Goal: Transaction & Acquisition: Download file/media

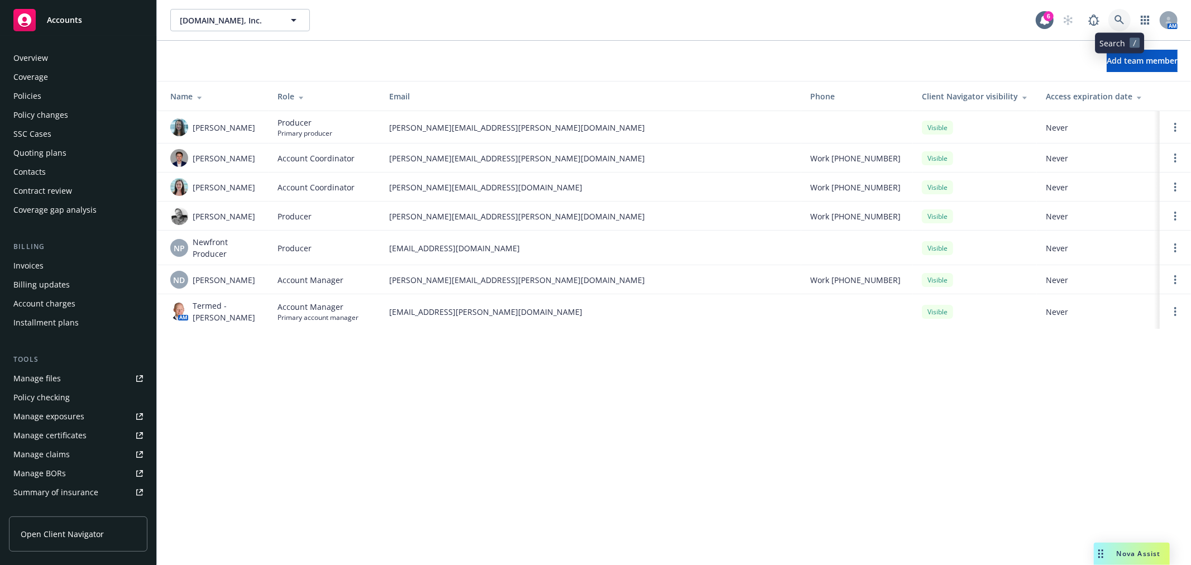
scroll to position [182, 0]
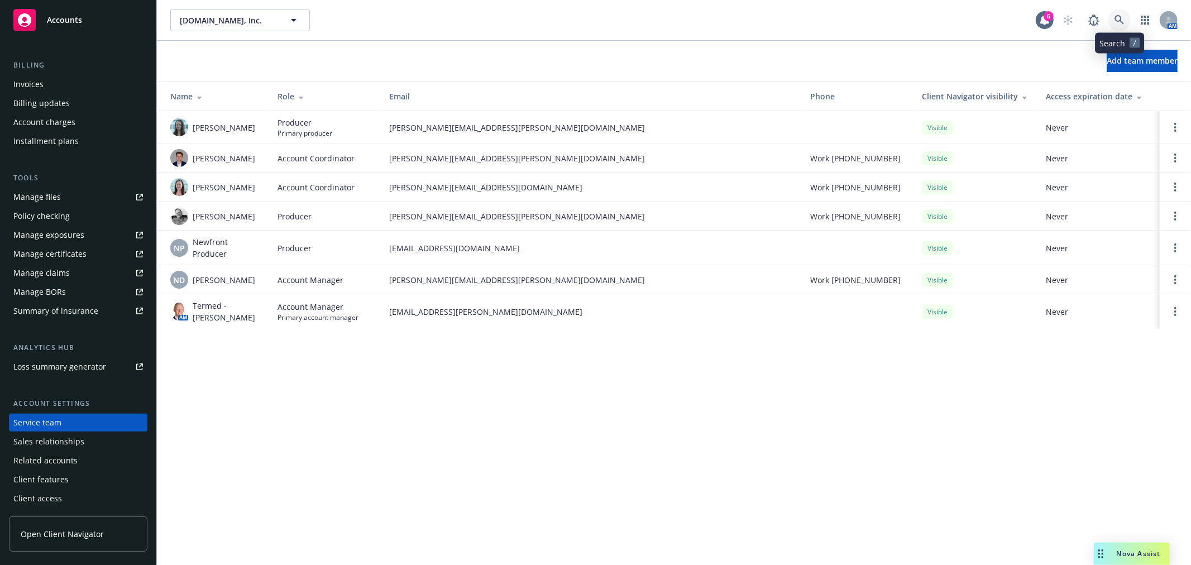
click at [1120, 19] on icon at bounding box center [1120, 20] width 10 height 10
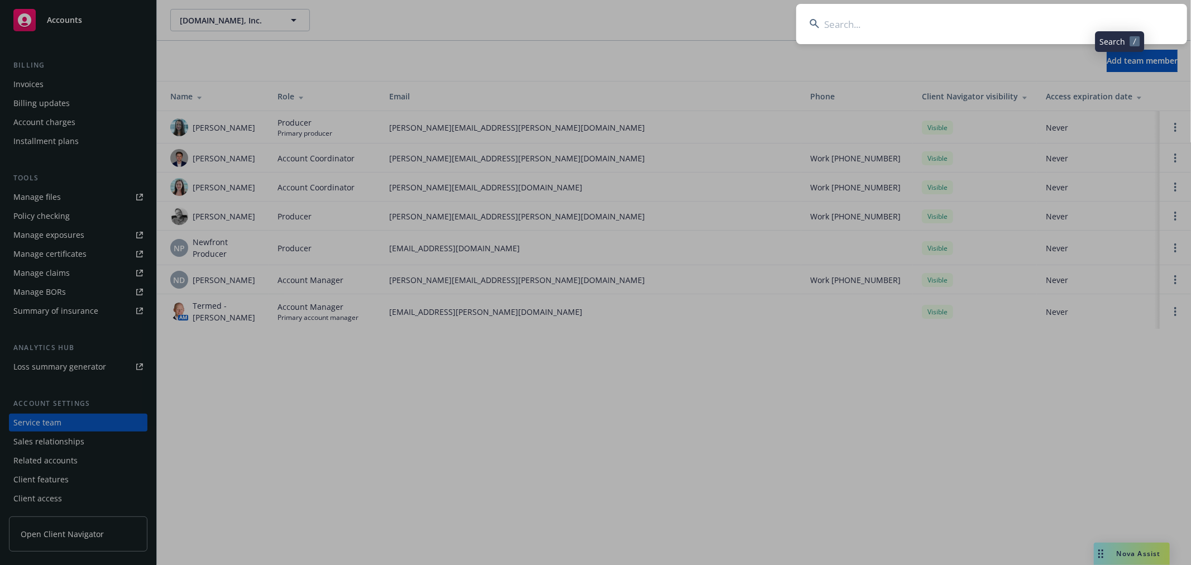
click at [975, 40] on input at bounding box center [991, 24] width 391 height 40
type input "neoconix"
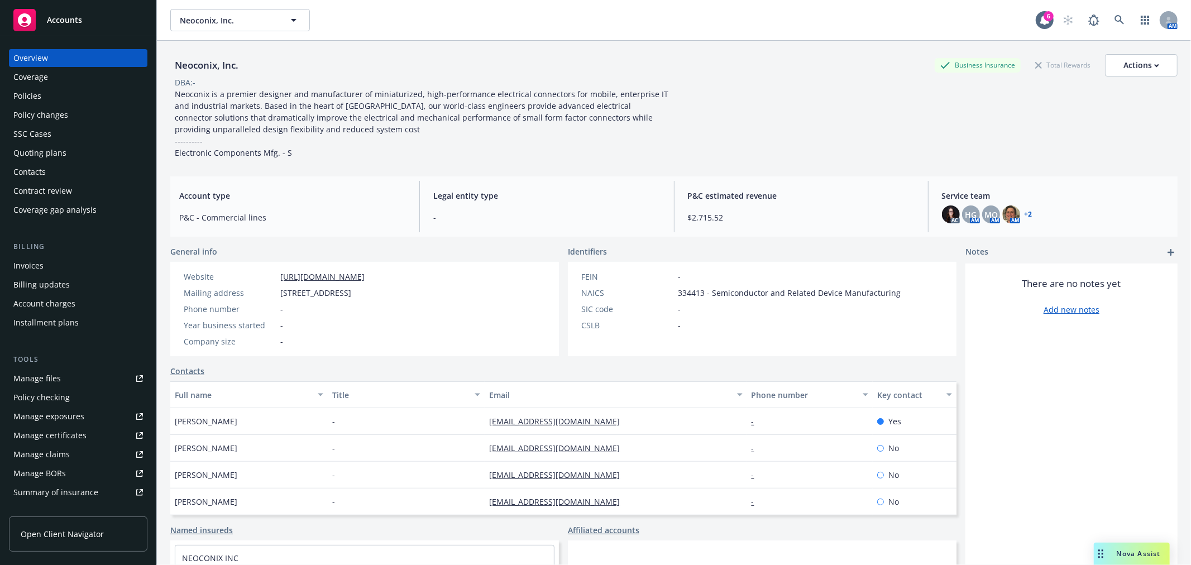
click at [1025, 211] on link "+ 2" at bounding box center [1029, 214] width 8 height 7
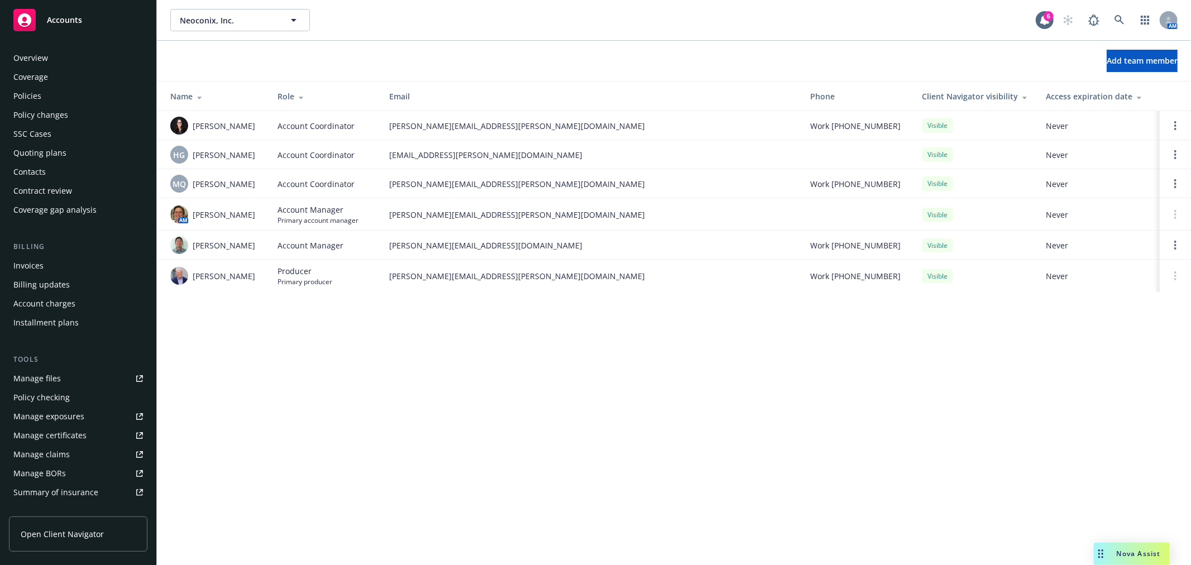
click at [11, 94] on link "Policies" at bounding box center [78, 96] width 139 height 18
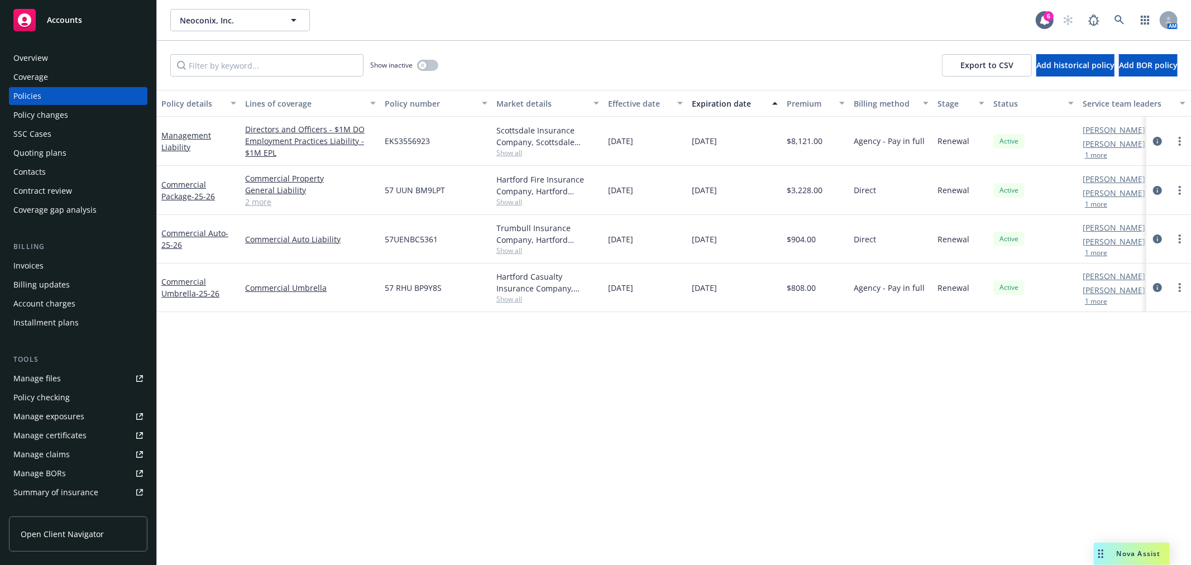
click at [47, 60] on div "Overview" at bounding box center [78, 58] width 130 height 18
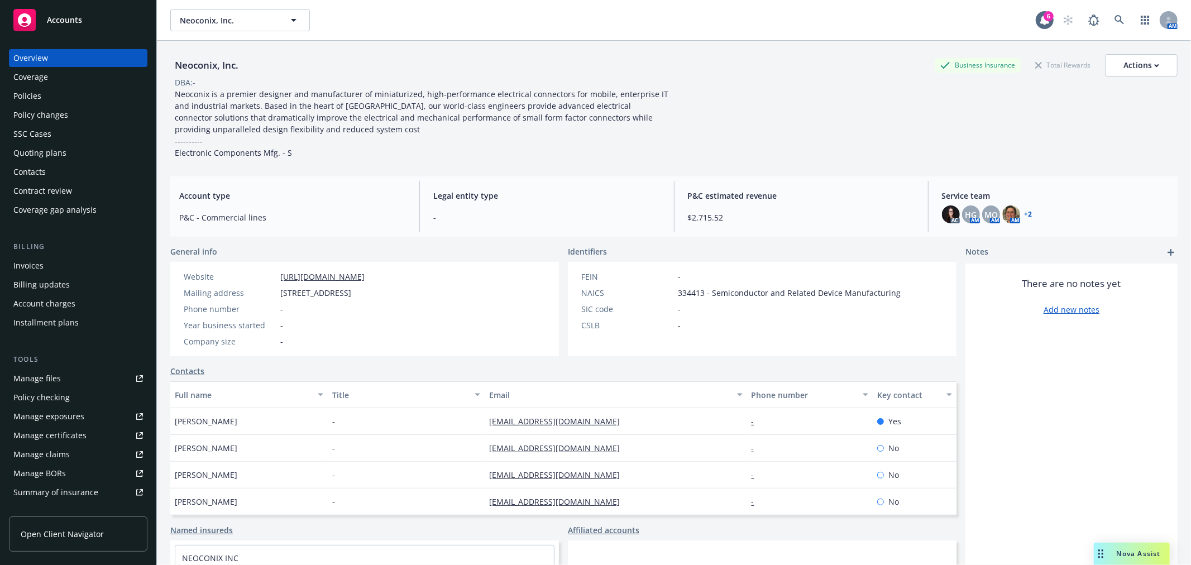
click at [1025, 213] on link "+ 2" at bounding box center [1029, 214] width 8 height 7
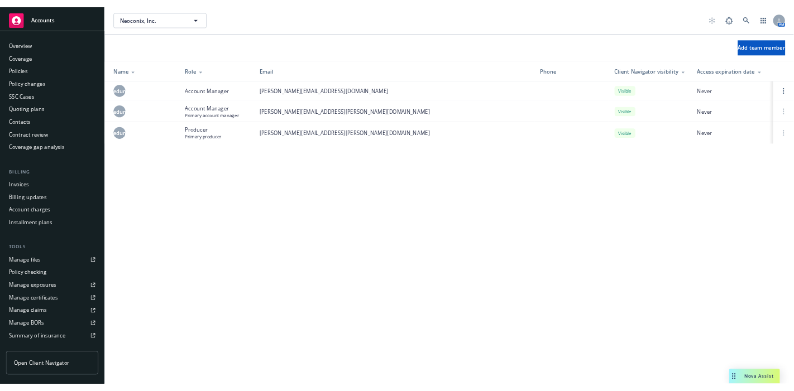
scroll to position [182, 0]
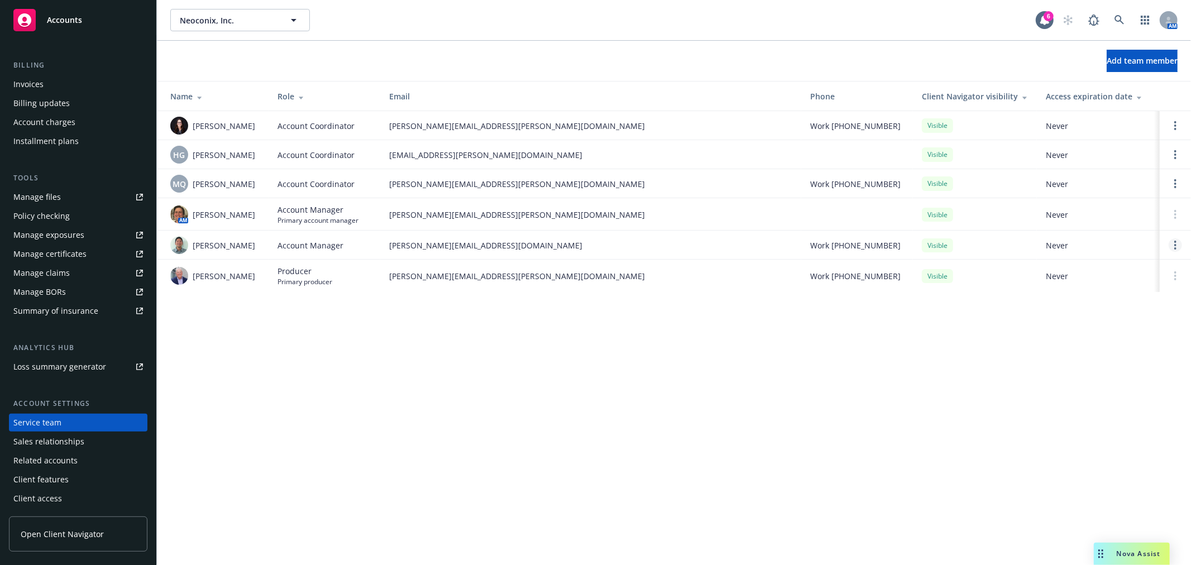
click at [1177, 245] on link "Open options" at bounding box center [1175, 244] width 13 height 13
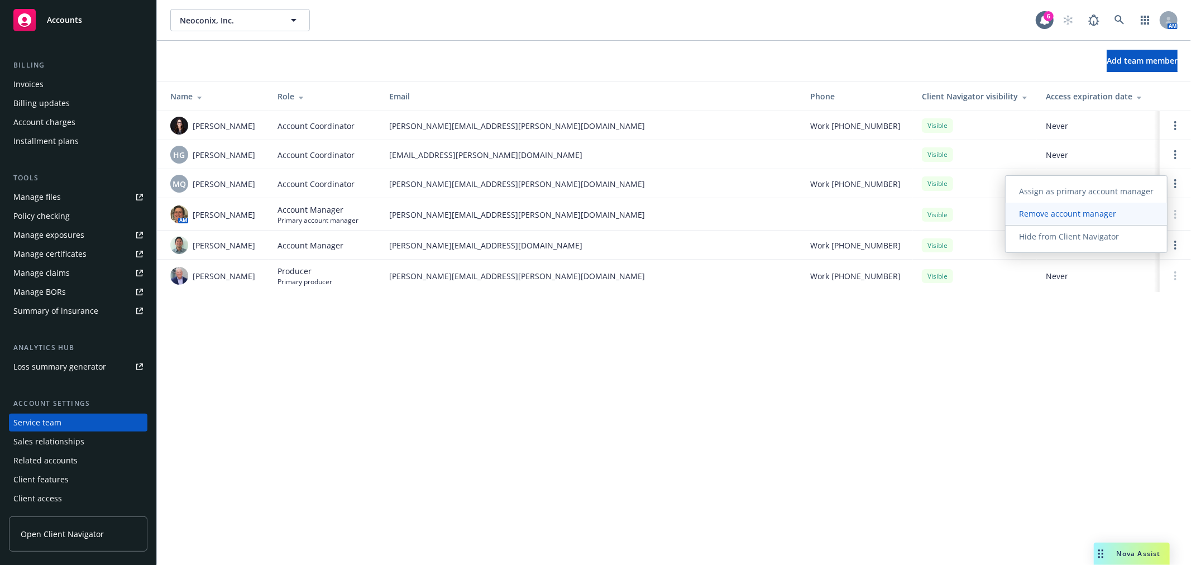
click at [1115, 216] on span "Remove account manager" at bounding box center [1068, 213] width 124 height 11
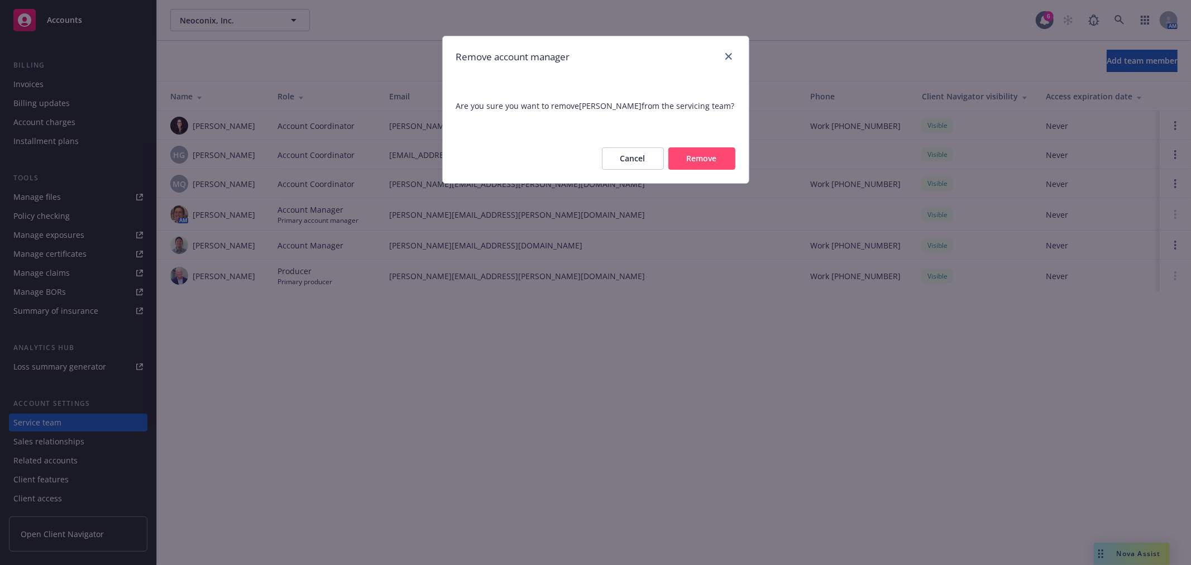
click at [721, 159] on button "Remove" at bounding box center [701, 158] width 67 height 22
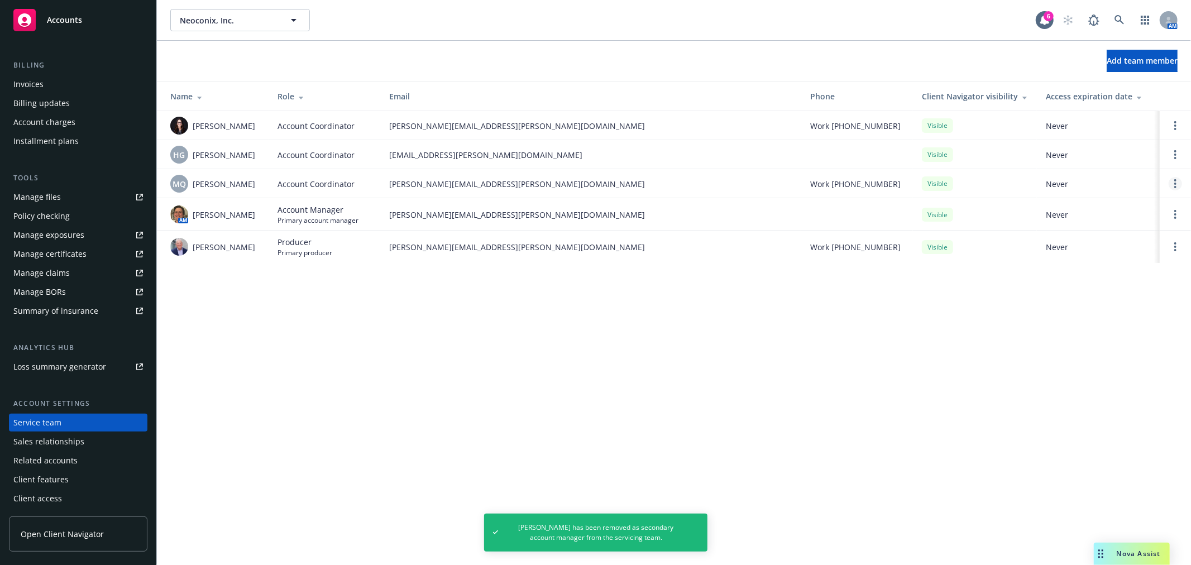
click at [1173, 183] on link "Open options" at bounding box center [1175, 183] width 13 height 13
click at [1107, 149] on span "Remove account coordinator" at bounding box center [1100, 152] width 134 height 11
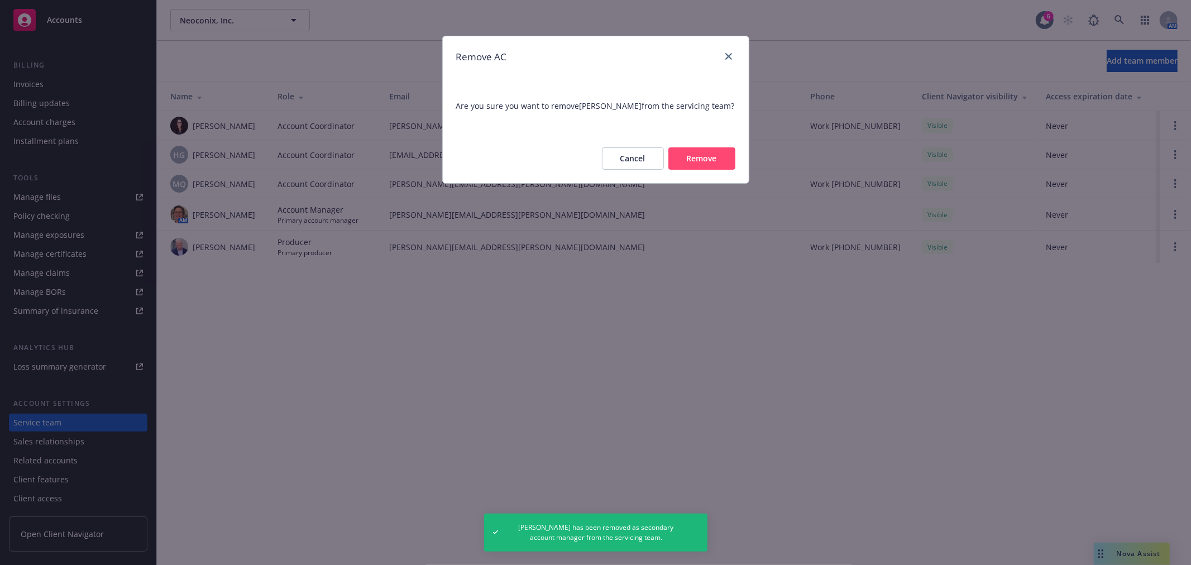
drag, startPoint x: 700, startPoint y: 159, endPoint x: 616, endPoint y: 542, distance: 392.2
click at [700, 160] on button "Remove" at bounding box center [701, 158] width 67 height 22
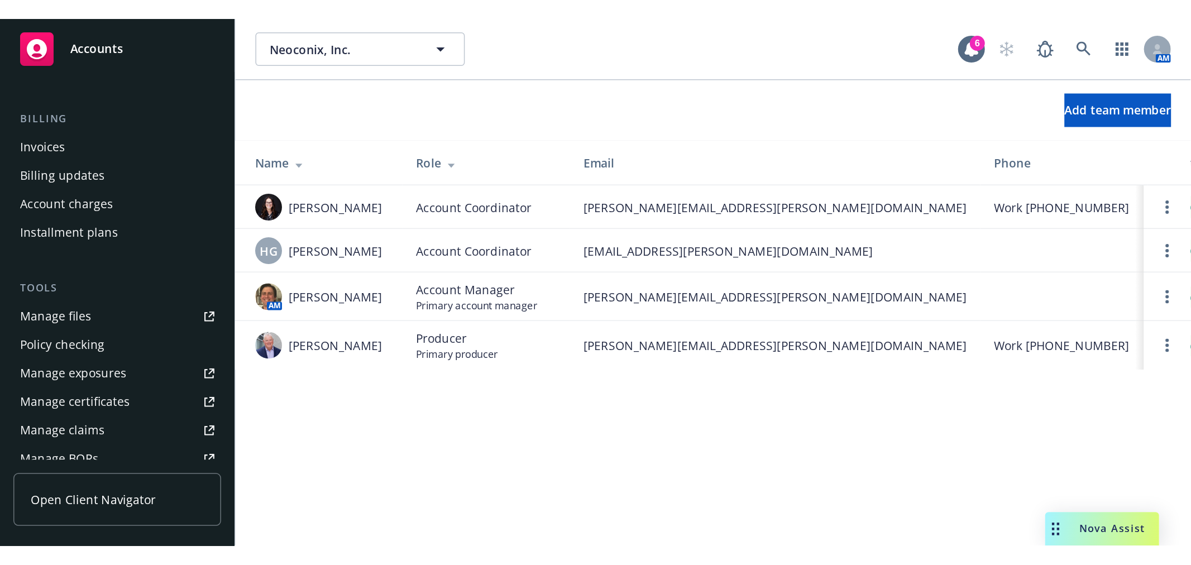
scroll to position [180, 0]
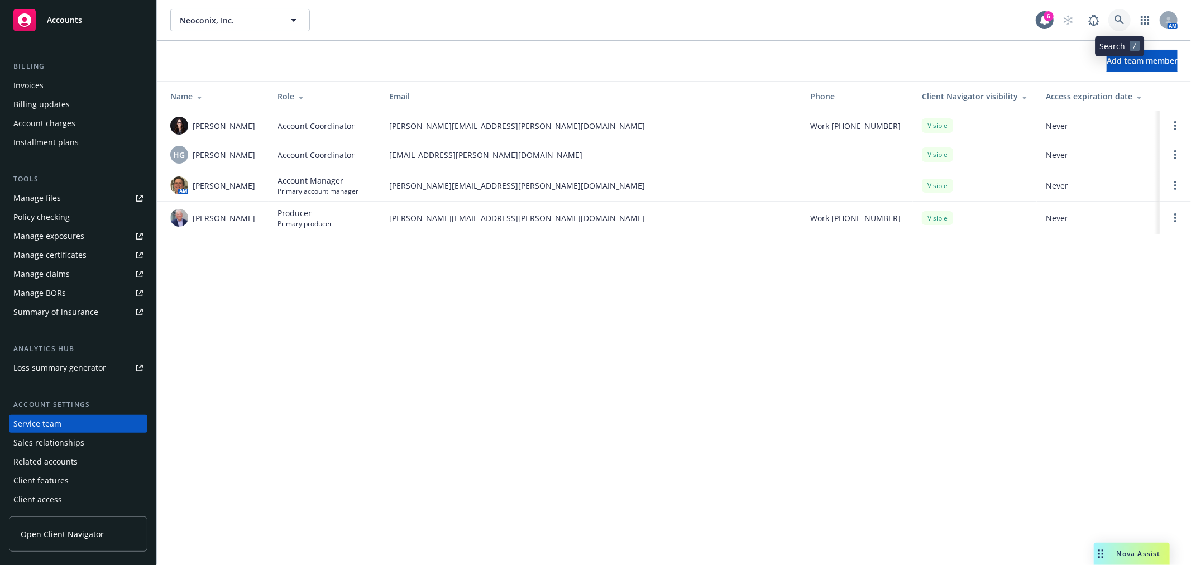
click at [1115, 20] on icon at bounding box center [1120, 20] width 10 height 10
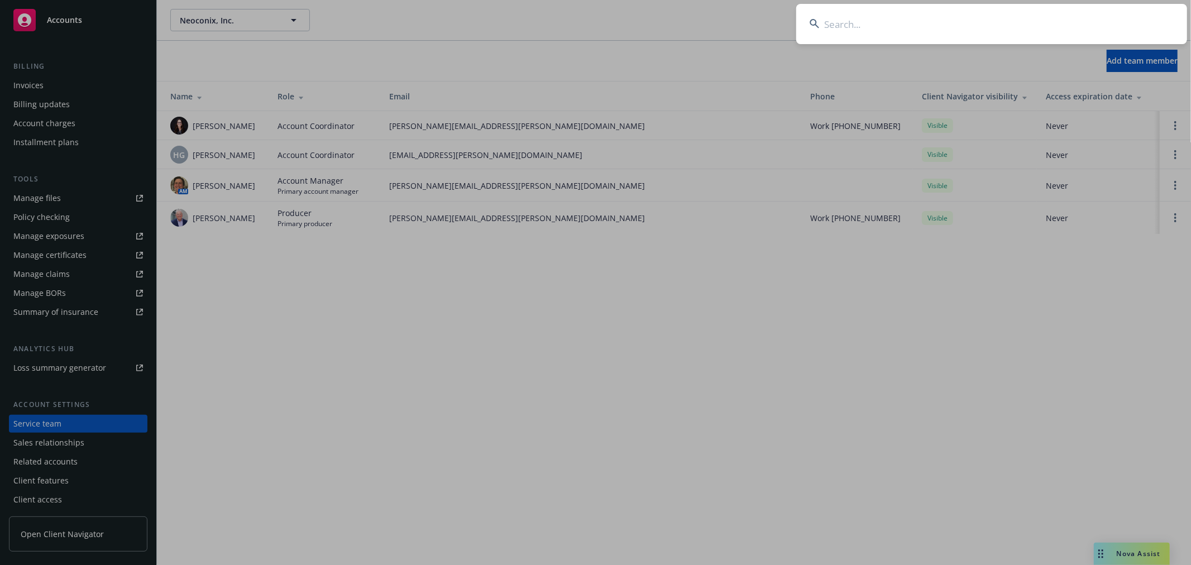
click at [845, 18] on input at bounding box center [991, 24] width 391 height 40
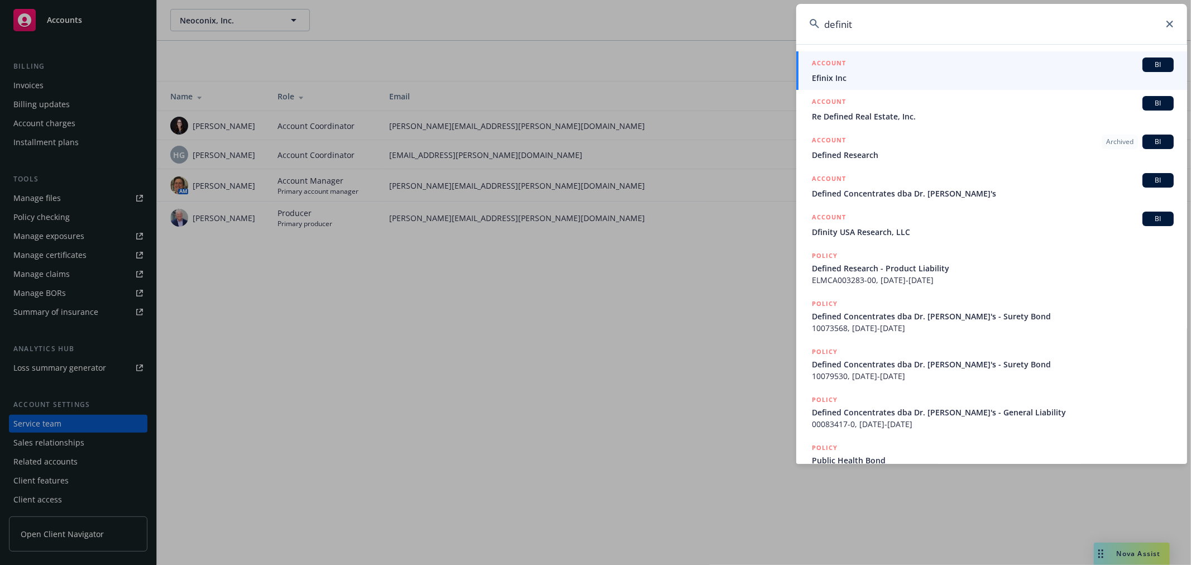
type input "[MEDICAL_DATA]"
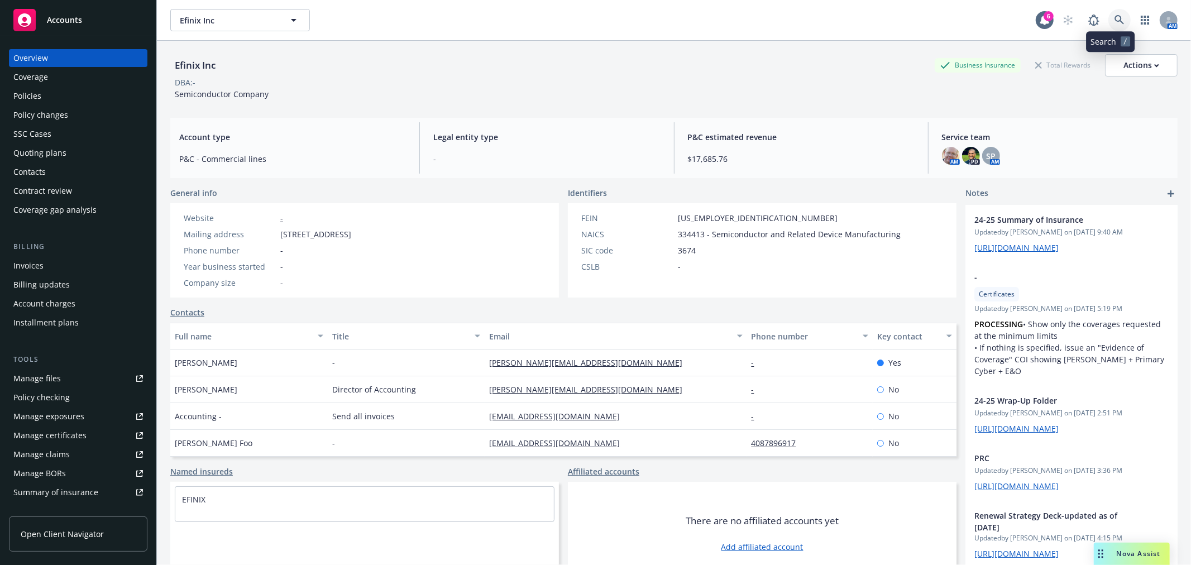
click at [1115, 24] on icon at bounding box center [1120, 20] width 10 height 10
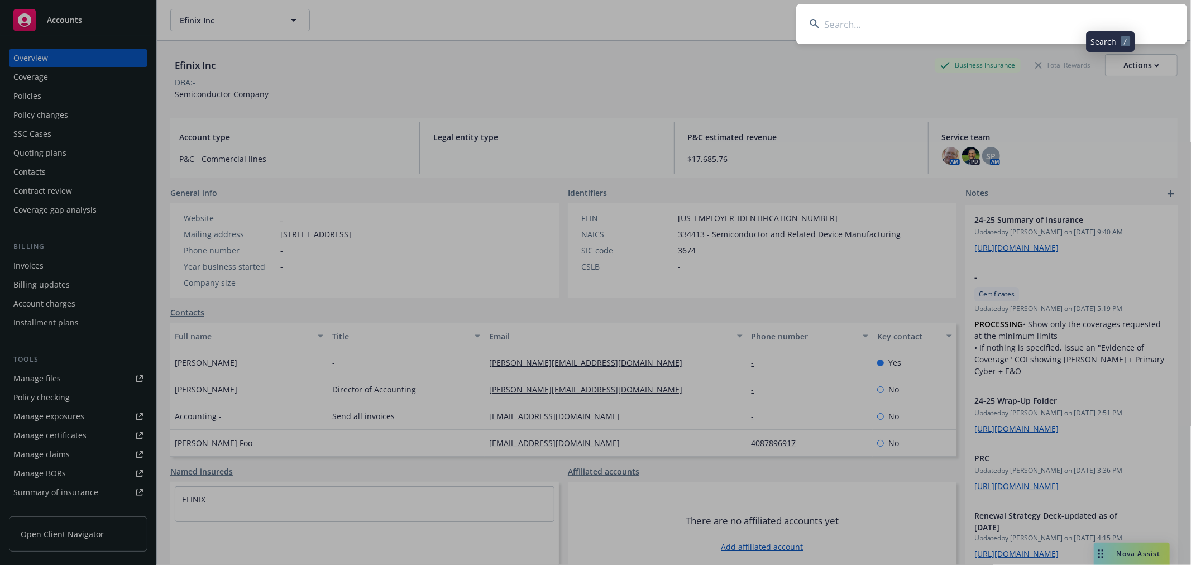
click at [993, 37] on input at bounding box center [991, 24] width 391 height 40
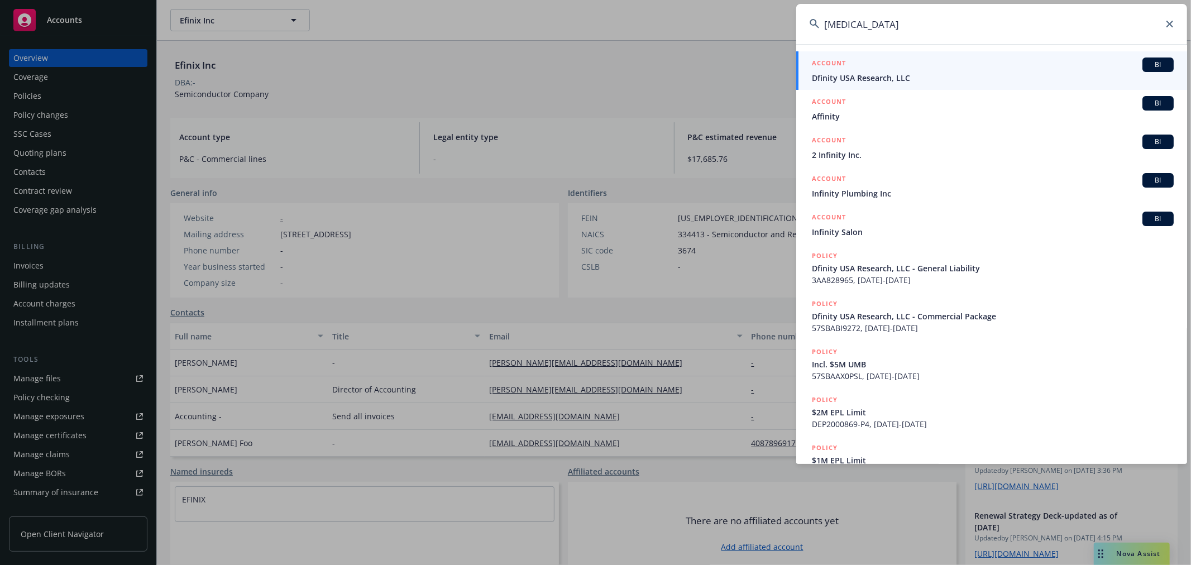
type input "[MEDICAL_DATA]"
click at [836, 86] on link "ACCOUNT BI Dfinity USA Research, LLC" at bounding box center [991, 70] width 391 height 39
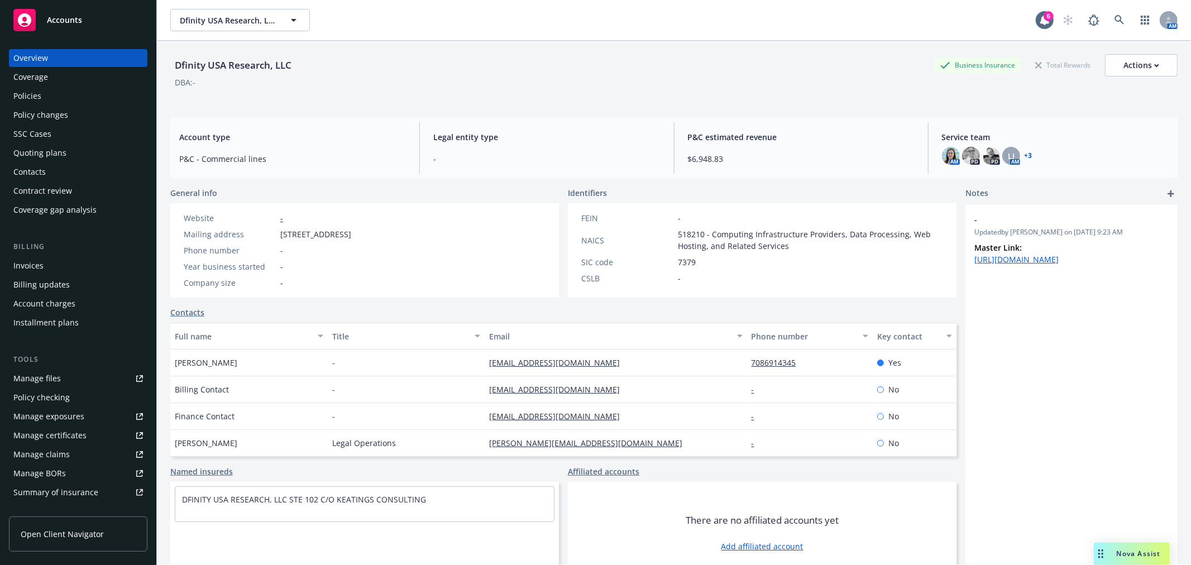
click at [29, 92] on div "Policies" at bounding box center [27, 96] width 28 height 18
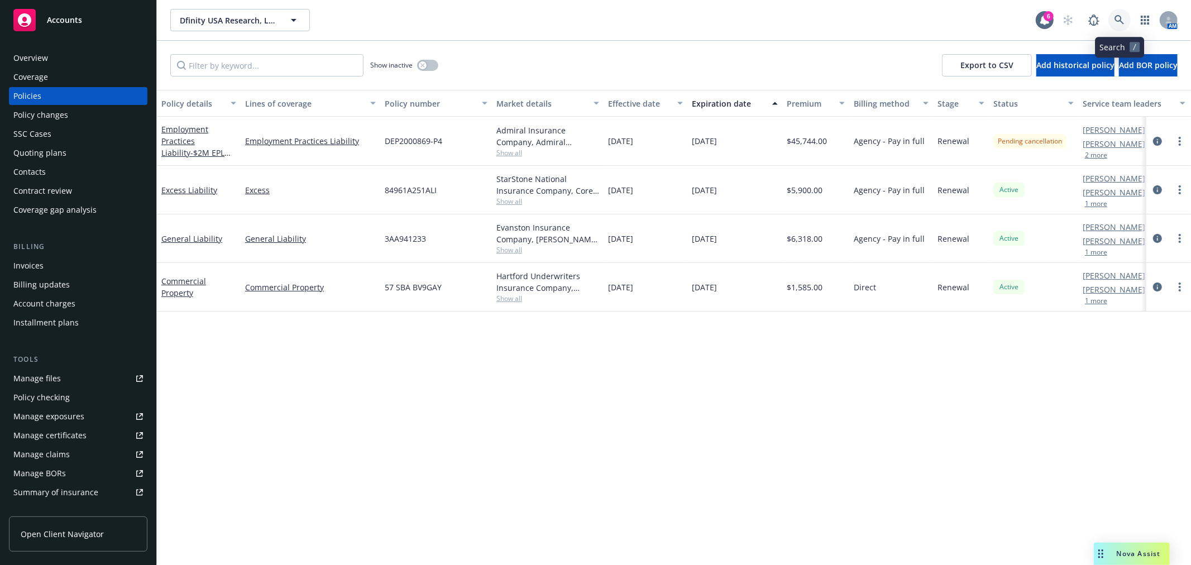
click at [1115, 18] on icon at bounding box center [1120, 20] width 10 height 10
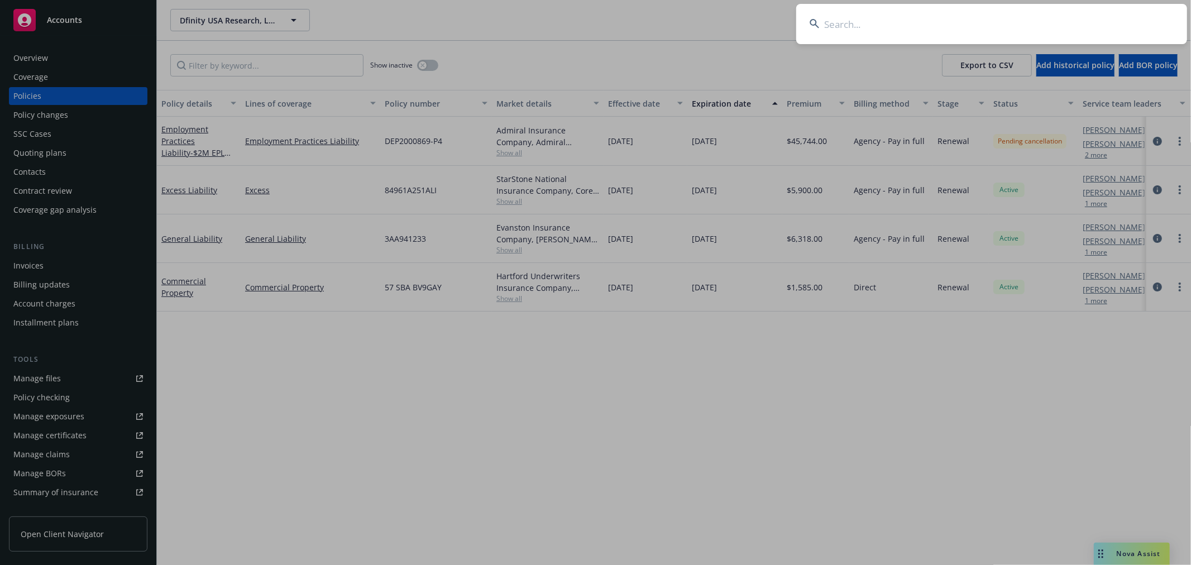
click at [1024, 18] on input at bounding box center [991, 24] width 391 height 40
type input "uniloc"
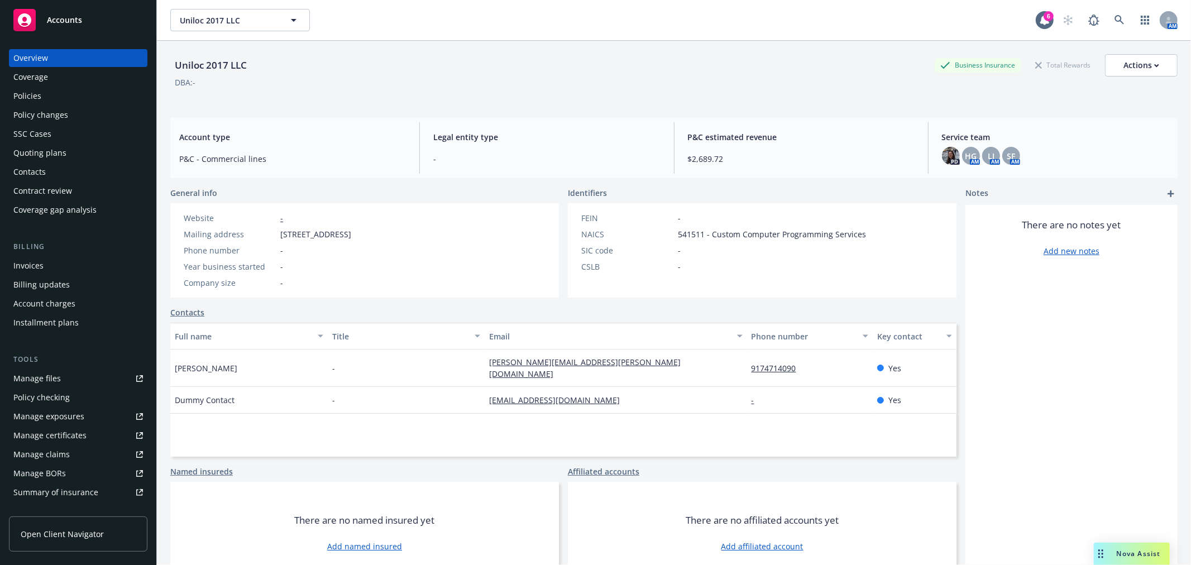
click at [34, 88] on div "Policies" at bounding box center [27, 96] width 28 height 18
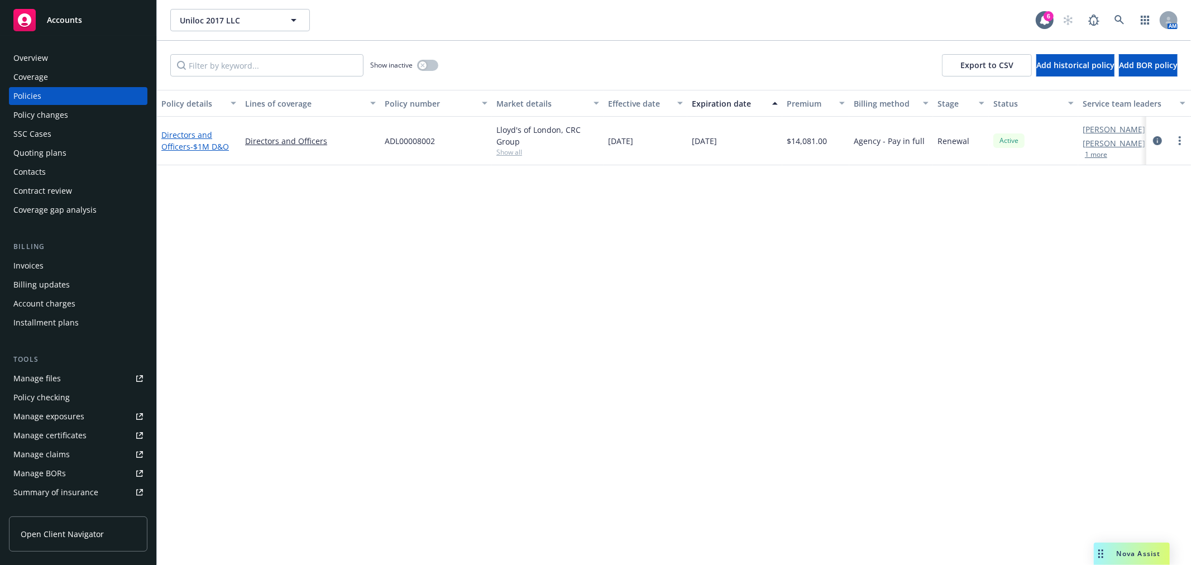
click at [203, 135] on link "Directors and Officers - $1M D&O" at bounding box center [195, 141] width 68 height 22
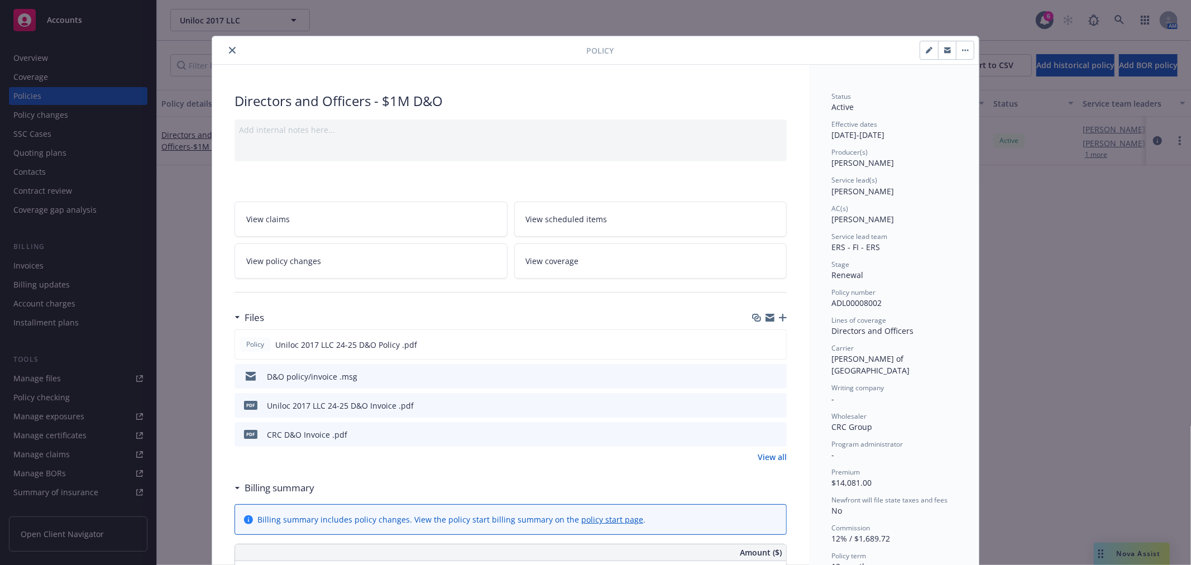
click at [229, 47] on icon "close" at bounding box center [232, 50] width 7 height 7
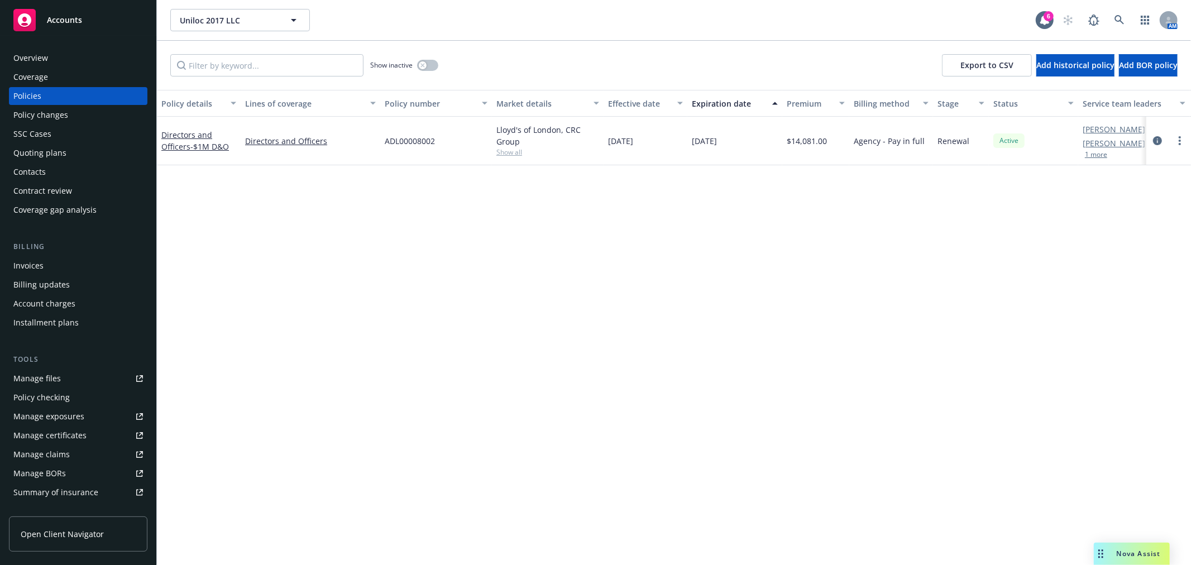
click at [438, 64] on div "Show inactive Export to CSV Add historical policy Add BOR policy" at bounding box center [674, 65] width 1034 height 49
click at [436, 63] on button "button" at bounding box center [427, 65] width 21 height 11
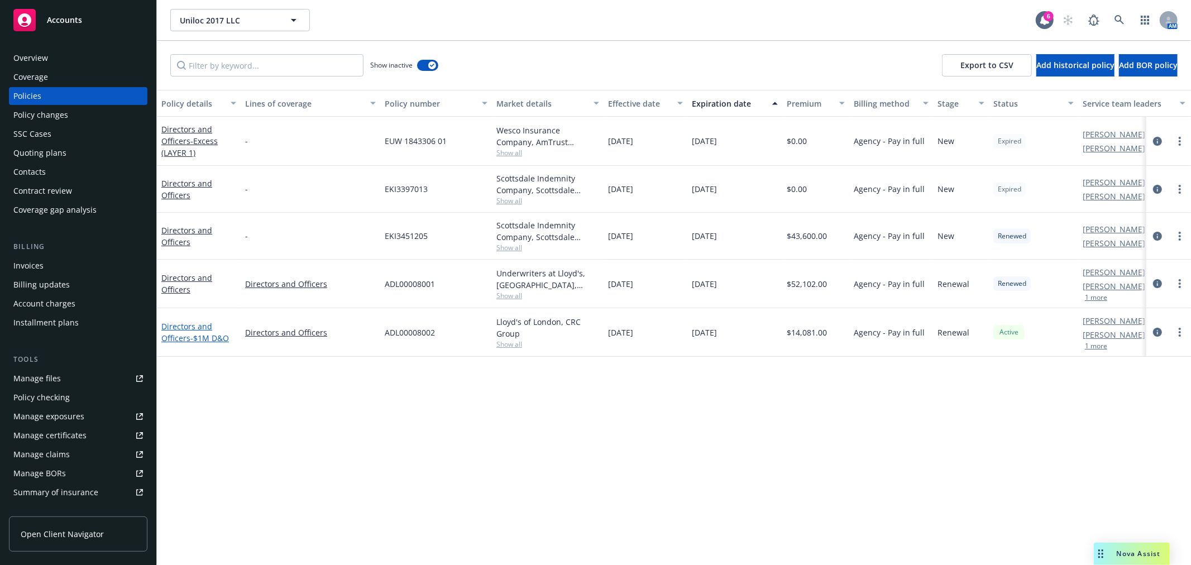
click at [188, 332] on link "Directors and Officers - $1M D&O" at bounding box center [195, 332] width 68 height 22
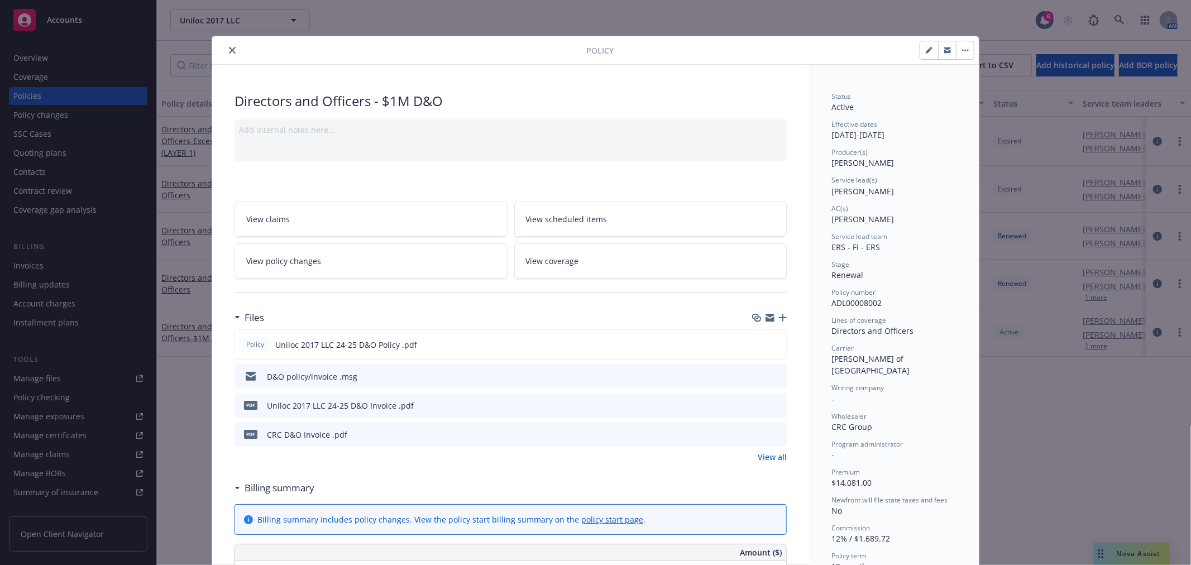
scroll to position [34, 0]
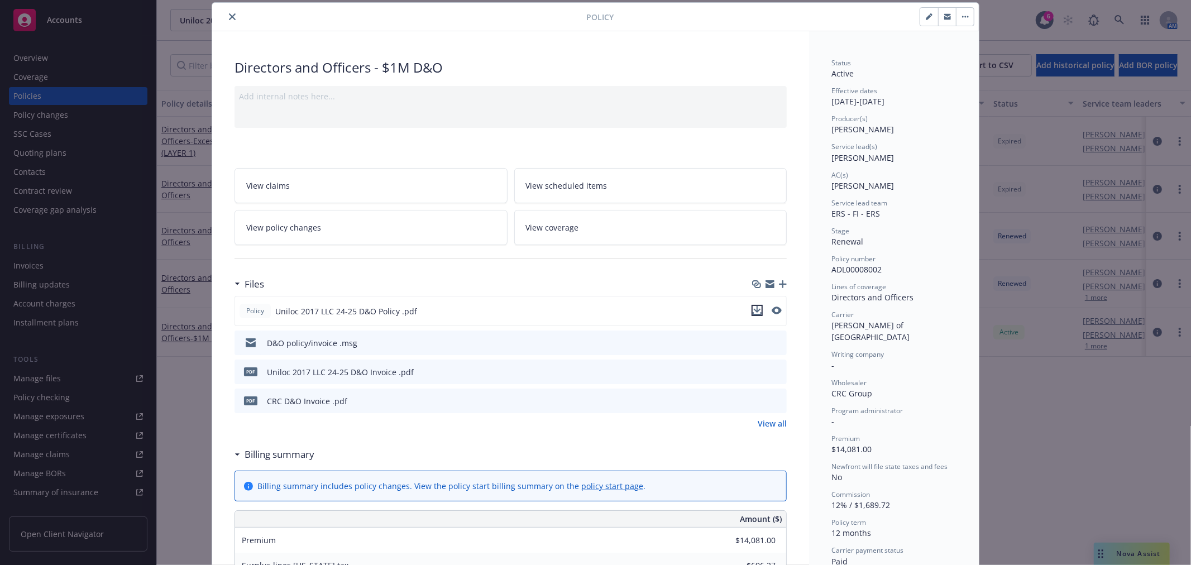
click at [754, 309] on icon "download file" at bounding box center [757, 309] width 7 height 7
